Goal: Communication & Community: Share content

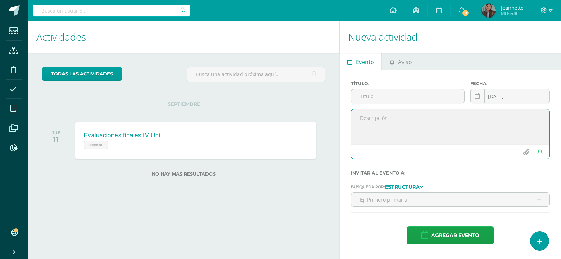
click at [385, 118] on textarea at bounding box center [450, 126] width 198 height 35
click at [397, 62] on link "Aviso" at bounding box center [401, 61] width 38 height 17
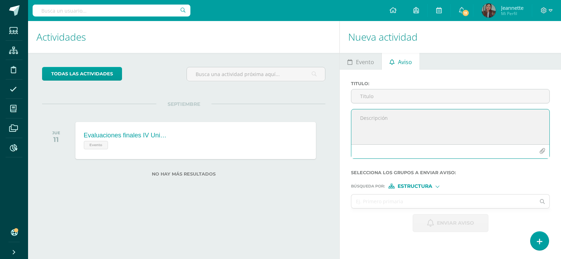
click at [388, 117] on textarea at bounding box center [450, 126] width 198 height 35
paste textarea "Estimados padres de familia: Con el objetivo de fortalecer el aprendizaje en el…"
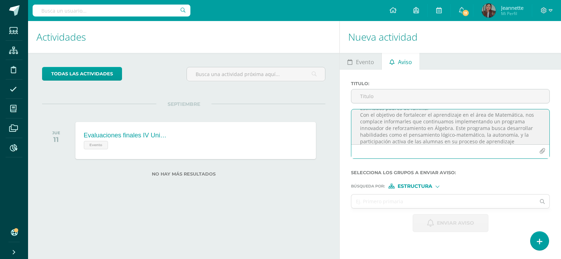
scroll to position [15, 0]
click at [527, 136] on textarea "Estimados padres de familia: Con el objetivo de fortalecer el aprendizaje en el…" at bounding box center [450, 126] width 198 height 35
type textarea "Estimados padres de familia: Con el objetivo de fortalecer el aprendizaje en el…"
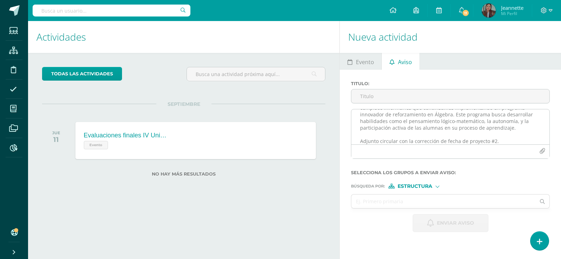
scroll to position [0, 0]
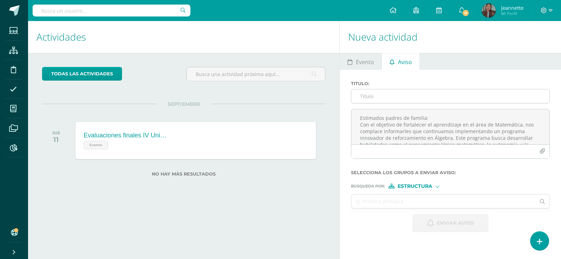
click at [371, 96] on input "Titulo :" at bounding box center [450, 96] width 198 height 14
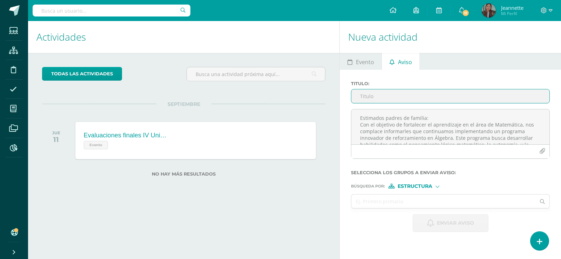
paste input "Circular Álgebra 2025 - I básico"
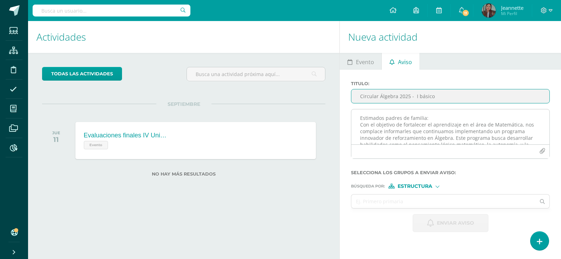
scroll to position [29, 0]
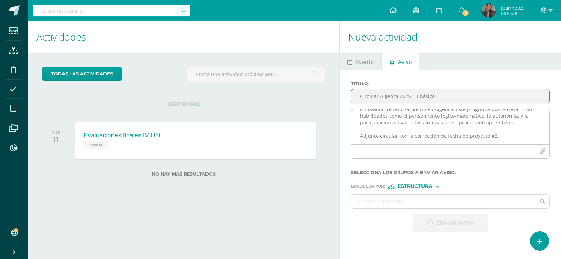
type input "Circular Álgebra 2025 - I básico"
click at [468, 136] on textarea "Estimados padres de familia: Con el objetivo de fortalecer el aprendizaje en el…" at bounding box center [450, 126] width 198 height 35
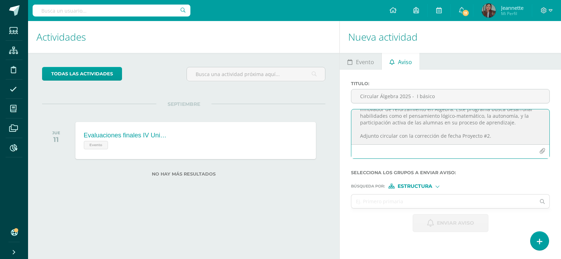
click at [498, 137] on textarea "Estimados padres de familia: Con el objetivo de fortalecer el aprendizaje en el…" at bounding box center [450, 126] width 198 height 35
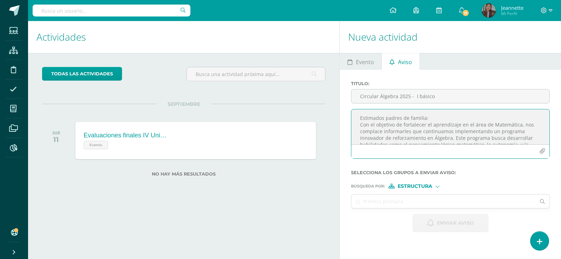
click at [359, 119] on textarea "Estimados padres de familia: Con el objetivo de fortalecer el aprendizaje en el…" at bounding box center [450, 126] width 198 height 35
click at [440, 118] on textarea "Estimados padres de familia: Con el objetivo de fortalecer el aprendizaje en el…" at bounding box center [450, 126] width 198 height 35
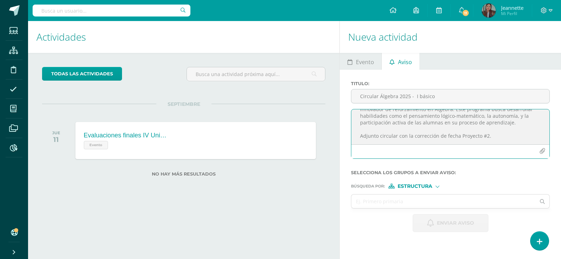
click at [494, 130] on textarea "Estimados padres de familia: Con el objetivo de fortalecer el aprendizaje en el…" at bounding box center [450, 126] width 198 height 35
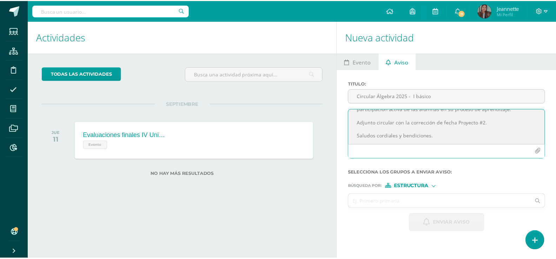
scroll to position [62, 0]
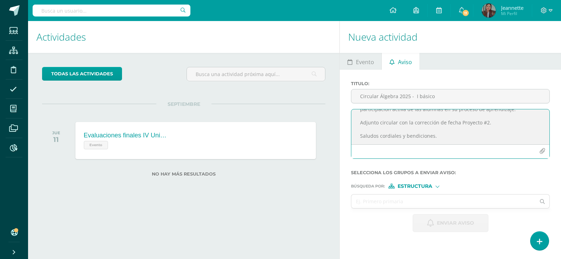
click at [542, 149] on icon "button" at bounding box center [542, 151] width 6 height 6
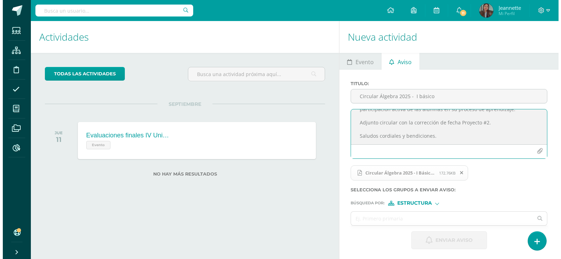
scroll to position [69, 0]
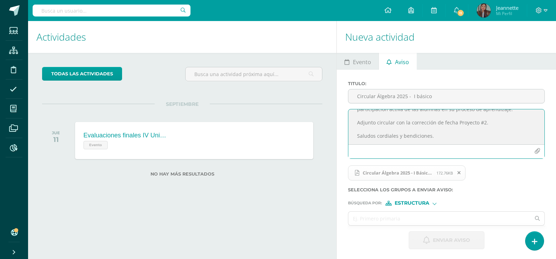
click at [535, 154] on icon "button" at bounding box center [537, 151] width 6 height 6
click at [459, 173] on icon at bounding box center [458, 172] width 3 height 5
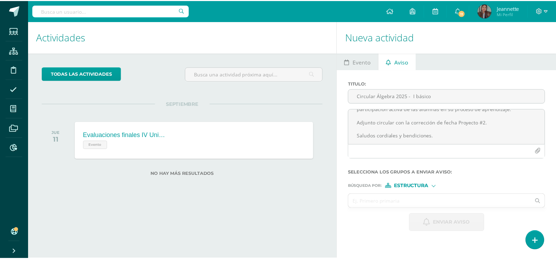
scroll to position [62, 0]
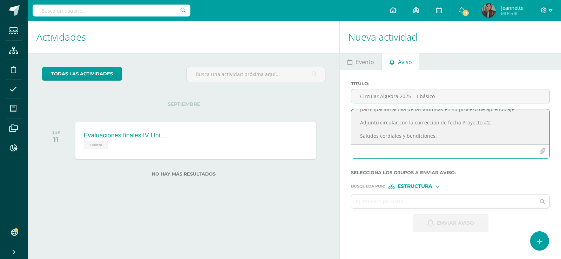
click at [542, 150] on icon "button" at bounding box center [542, 151] width 6 height 6
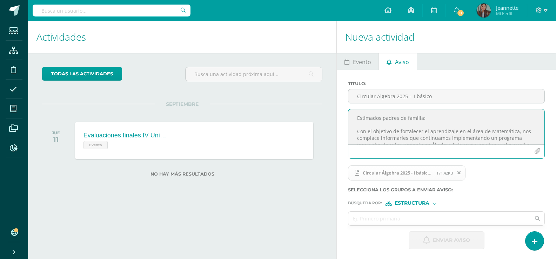
scroll to position [35, 0]
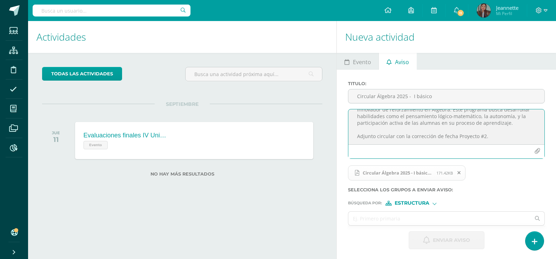
click at [502, 139] on textarea "Estimados padres de familia: Con el objetivo de fortalecer el aprendizaje en el…" at bounding box center [446, 126] width 196 height 35
click at [411, 123] on textarea "Estimados padres de familia: Con el objetivo de fortalecer el aprendizaje en el…" at bounding box center [446, 126] width 196 height 35
click at [494, 123] on textarea "Estimados padres de familia: Con el objetivo de fortalecer el aprendizaje en el…" at bounding box center [446, 126] width 196 height 35
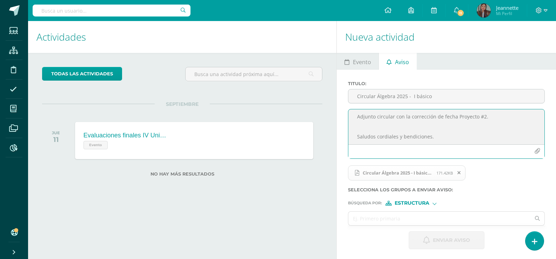
type textarea "Estimados padres de familia: Con el objetivo de fortalecer el aprendizaje en el…"
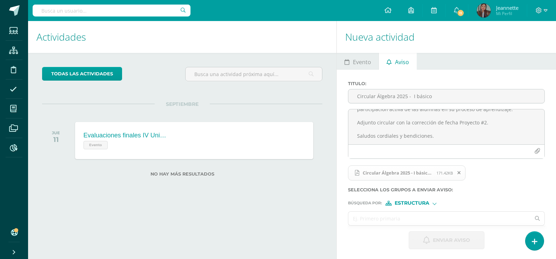
click at [444, 216] on input "text" at bounding box center [439, 219] width 182 height 14
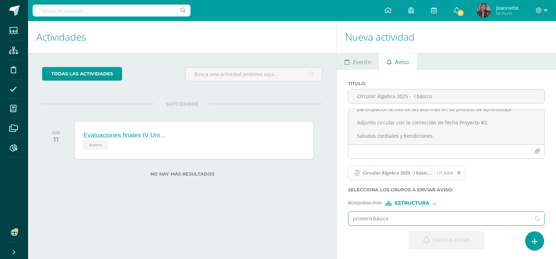
type input "primero básico"
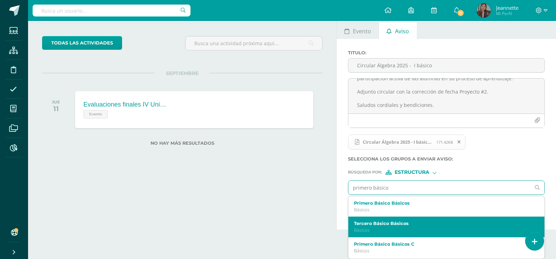
scroll to position [35, 0]
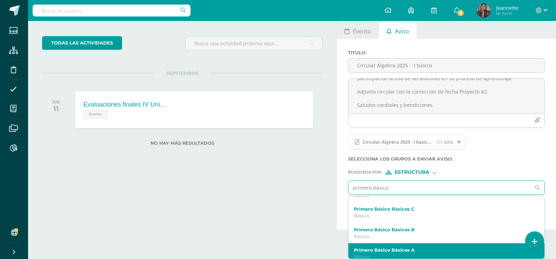
click at [430, 249] on label "Primero Básico Básicos A" at bounding box center [442, 250] width 177 height 5
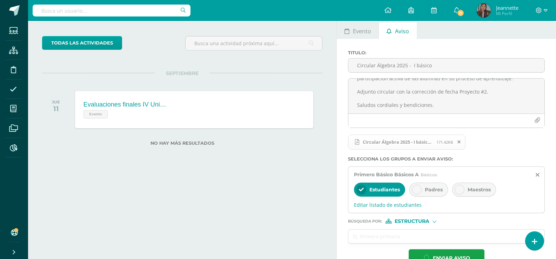
scroll to position [0, 0]
click at [428, 188] on span "Padres" at bounding box center [434, 190] width 18 height 6
click at [472, 190] on span "Maestros" at bounding box center [478, 190] width 23 height 6
click at [399, 233] on input "text" at bounding box center [439, 237] width 182 height 14
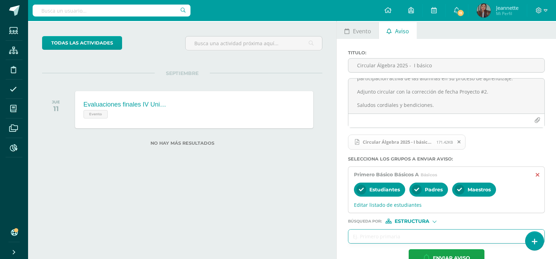
click at [538, 176] on icon at bounding box center [538, 175] width 4 height 6
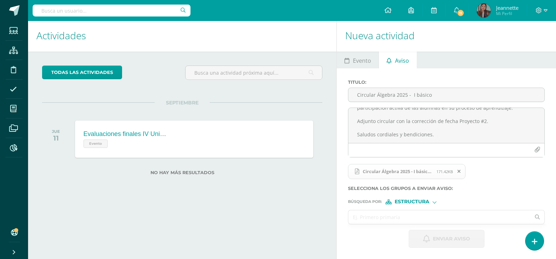
click at [391, 220] on input "text" at bounding box center [439, 217] width 182 height 14
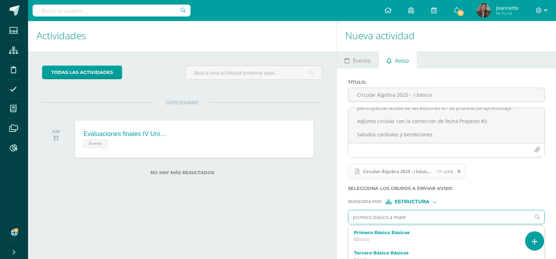
type input "primero básico a matem"
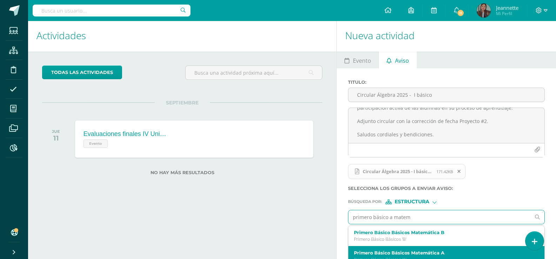
click at [434, 248] on div "Primero Básico Básicos Matemática A Primero Básico Básicos 'A'" at bounding box center [446, 256] width 196 height 21
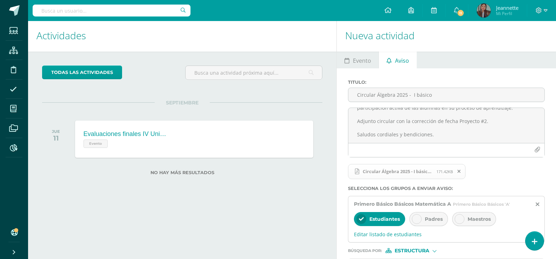
click at [429, 217] on span "Padres" at bounding box center [434, 219] width 18 height 6
click at [467, 217] on div "Maestros" at bounding box center [474, 219] width 44 height 14
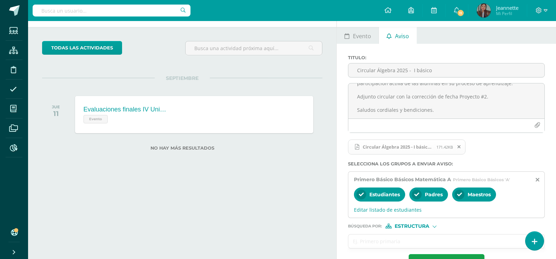
scroll to position [50, 0]
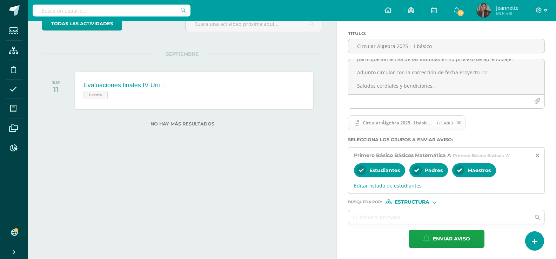
click at [430, 206] on form "Titulo : Circular Álgebra 2025 - I básico Estimados padres de familia: Con el o…" at bounding box center [446, 139] width 197 height 217
click at [434, 215] on input "text" at bounding box center [439, 217] width 182 height 14
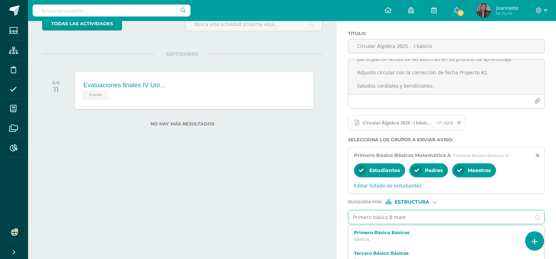
type input "Primero básico B matem"
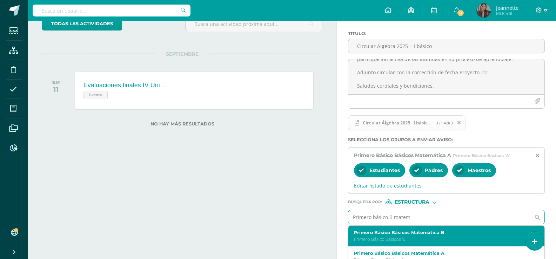
click at [438, 233] on label "Primero Básico Básicos Matemática B" at bounding box center [442, 232] width 177 height 5
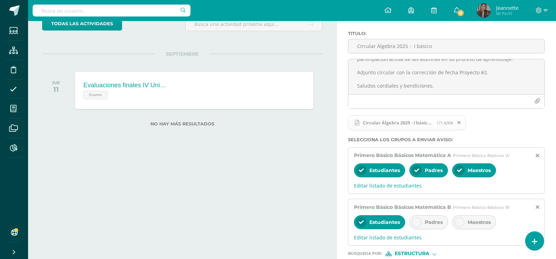
drag, startPoint x: 430, startPoint y: 222, endPoint x: 446, endPoint y: 220, distance: 16.3
click at [431, 221] on span "Padres" at bounding box center [434, 222] width 18 height 6
click at [465, 220] on div "Maestros" at bounding box center [474, 222] width 44 height 14
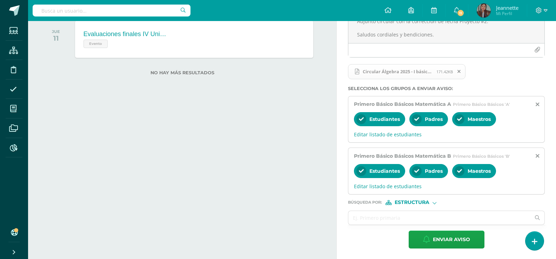
scroll to position [102, 0]
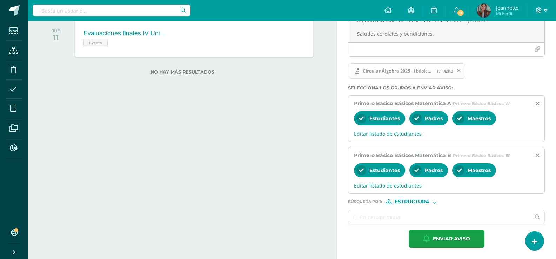
click at [439, 218] on input "text" at bounding box center [439, 217] width 182 height 14
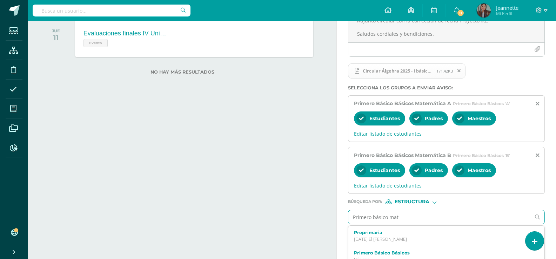
type input "Primero básico mata"
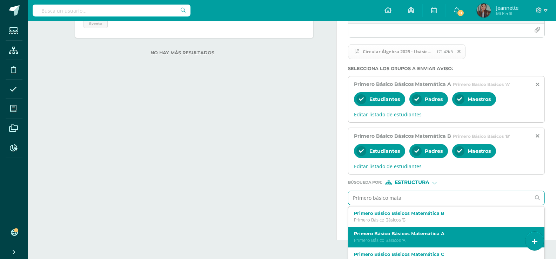
scroll to position [132, 0]
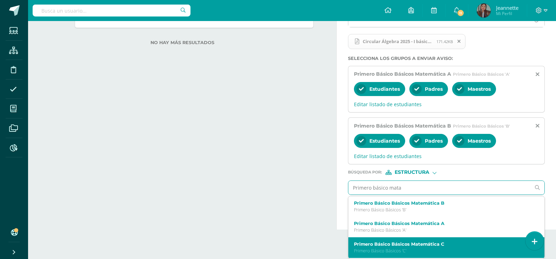
click at [438, 241] on div "Primero Básico Básicos Matemática C Primero Básico Básicos 'C'" at bounding box center [446, 247] width 196 height 21
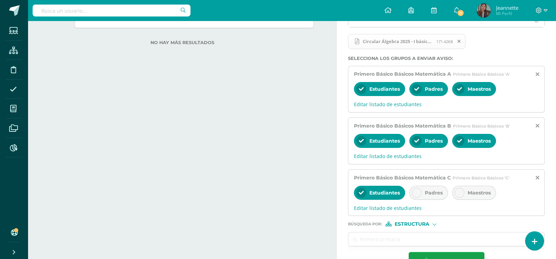
click at [424, 196] on div "Padres" at bounding box center [428, 193] width 39 height 14
click at [473, 195] on span "Maestros" at bounding box center [478, 193] width 23 height 6
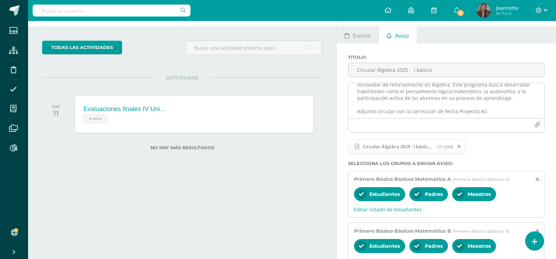
scroll to position [69, 0]
click at [410, 110] on textarea "Estimados padres de familia: Con el objetivo de fortalecer el aprendizaje en el…" at bounding box center [446, 100] width 196 height 35
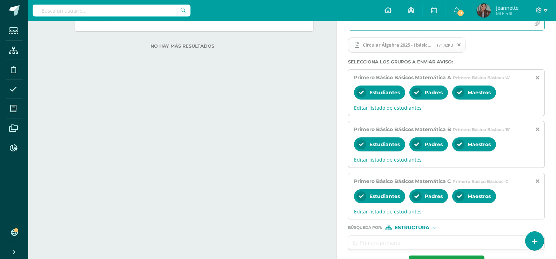
scroll to position [154, 0]
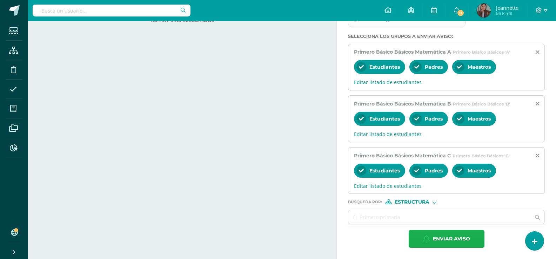
type textarea "Estimados padres de familia: Con el objetivo de fortalecer el aprendizaje en el…"
click at [444, 242] on span "Enviar aviso" at bounding box center [451, 238] width 37 height 17
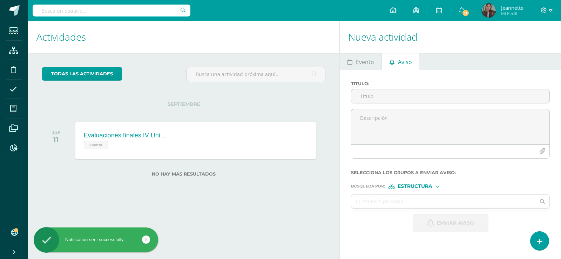
scroll to position [0, 0]
